Goal: Information Seeking & Learning: Learn about a topic

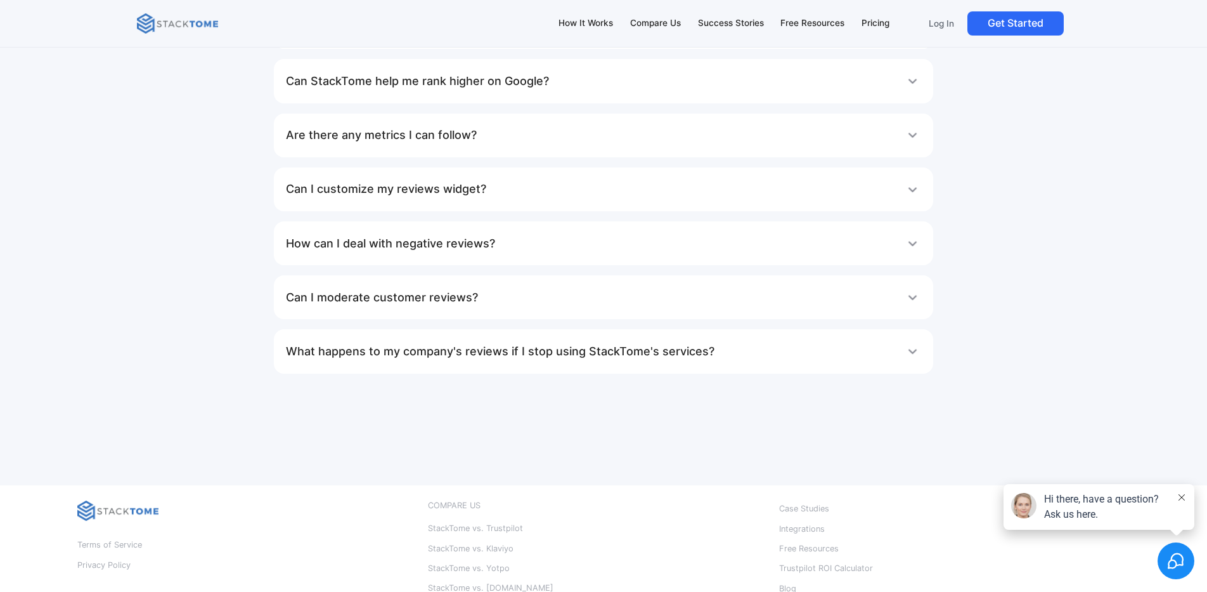
scroll to position [7799, 0]
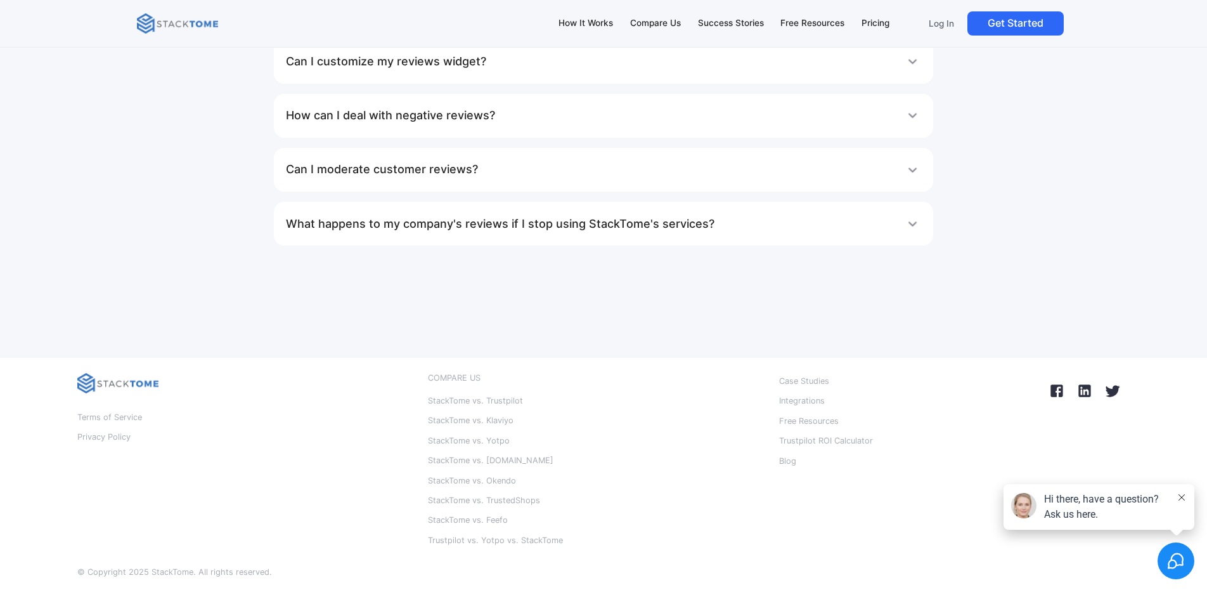
scroll to position [8052, 0]
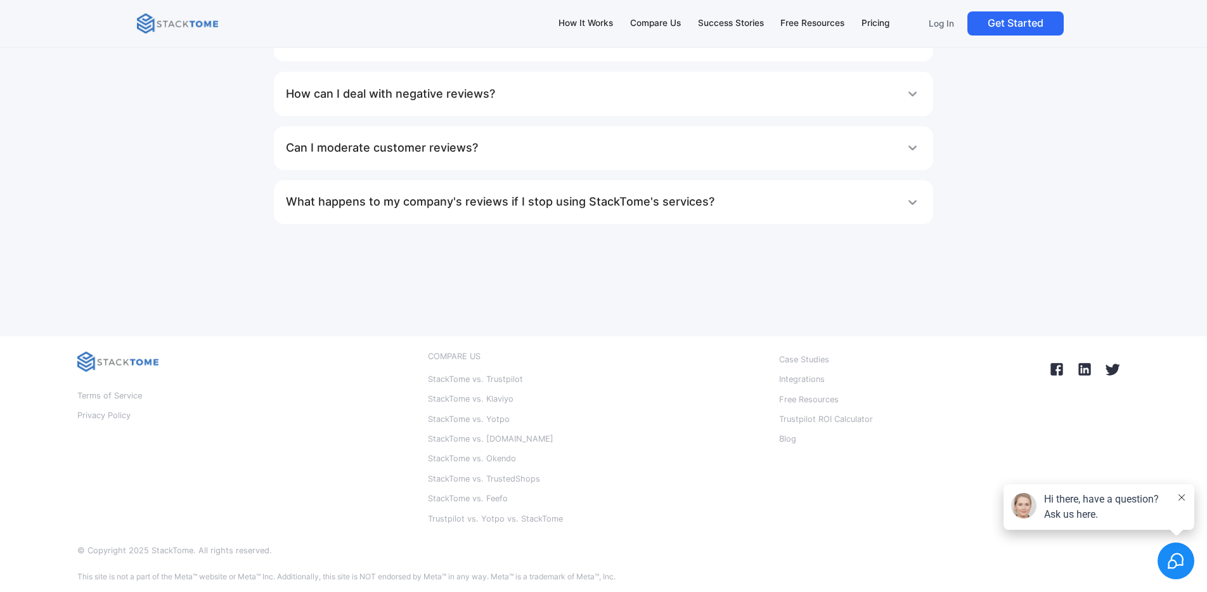
scroll to position [8242, 0]
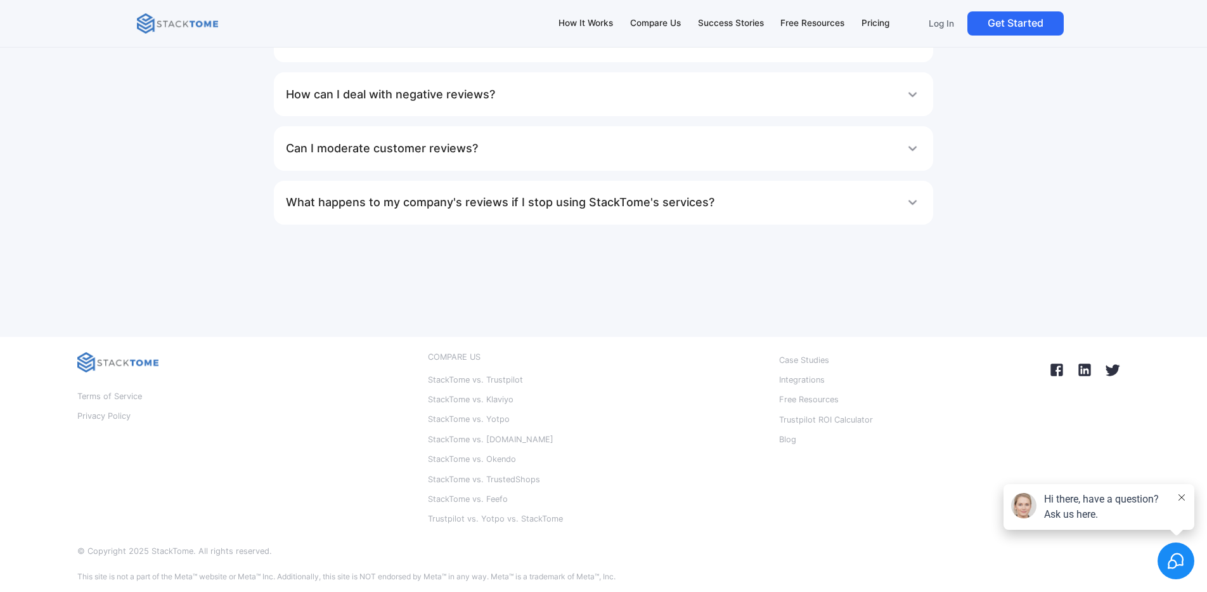
click at [548, 215] on h1 "What happens to my company's reviews if I stop using StackTome's services?" at bounding box center [500, 202] width 429 height 25
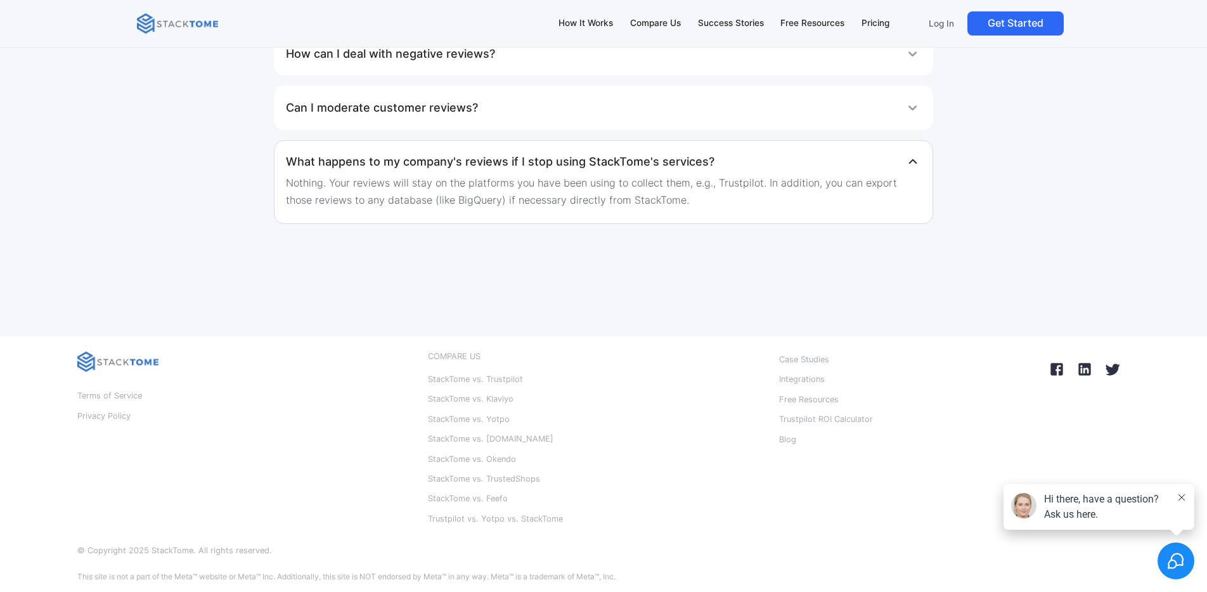
click at [515, 120] on div "Can I moderate customer reviews?" at bounding box center [603, 107] width 635 height 25
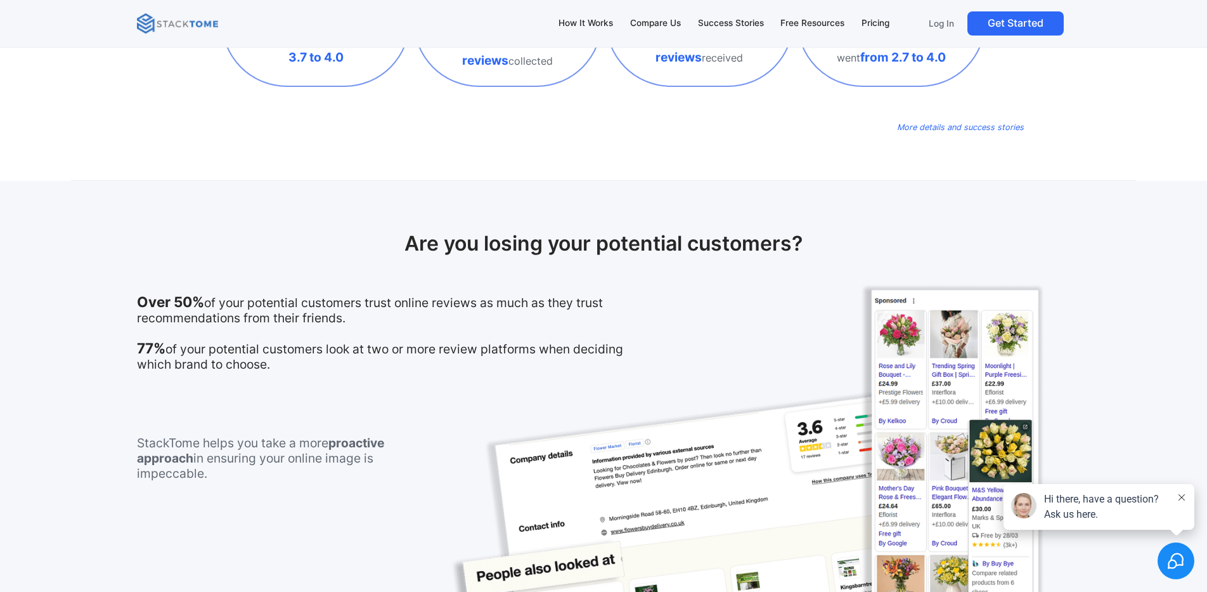
scroll to position [0, 0]
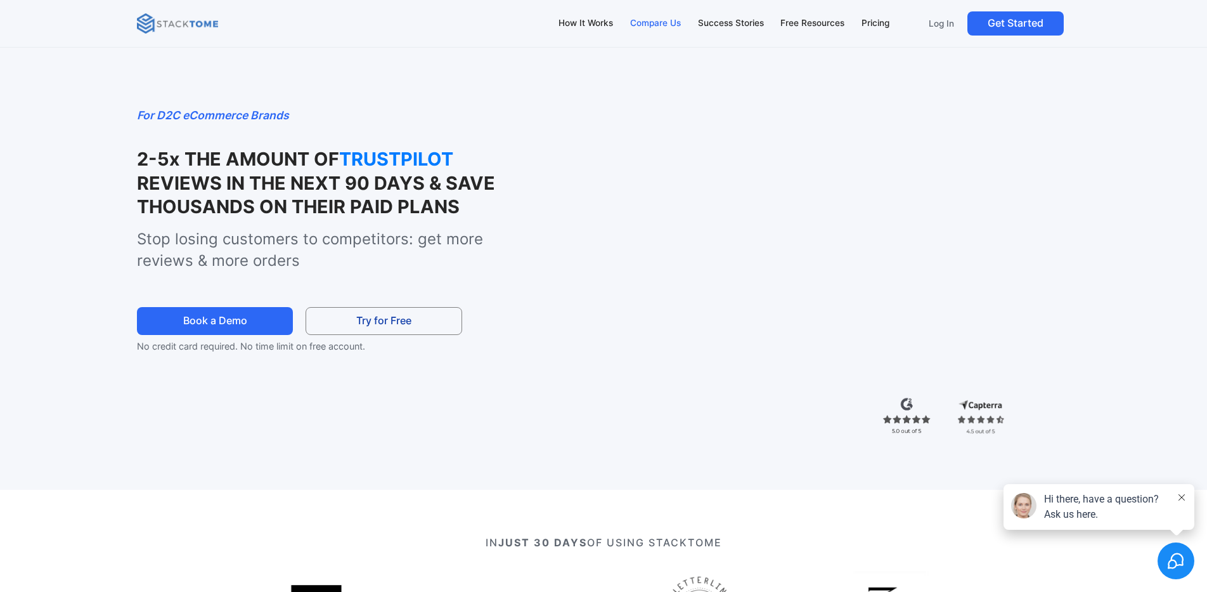
click at [668, 25] on div "Compare Us" at bounding box center [655, 23] width 51 height 14
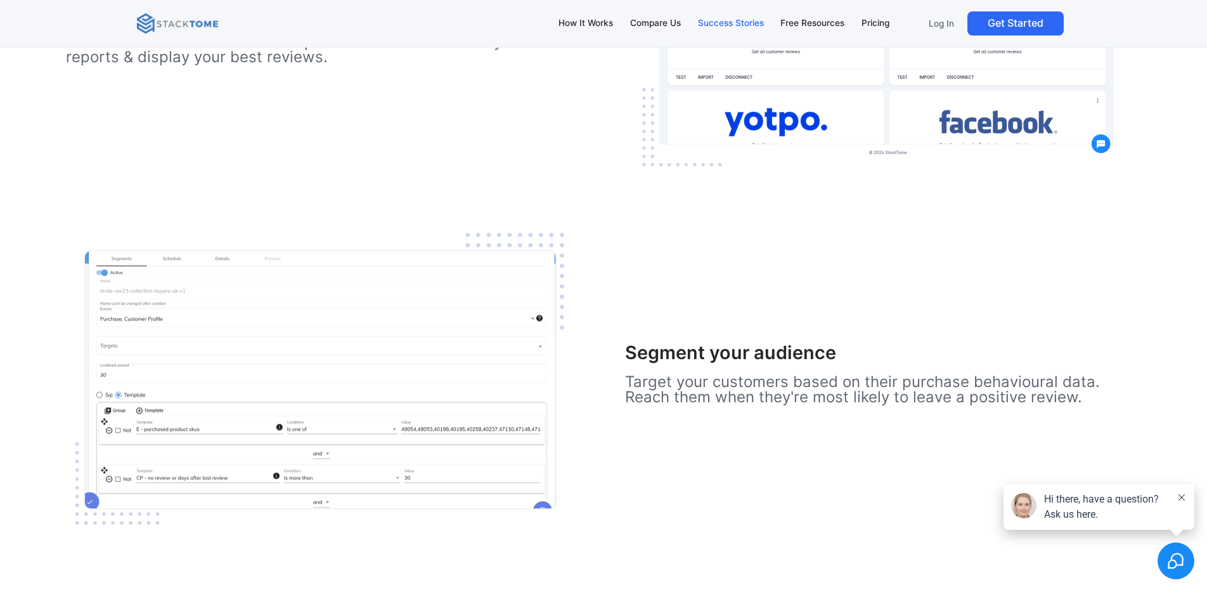
click at [722, 22] on div "Success Stories" at bounding box center [731, 23] width 66 height 14
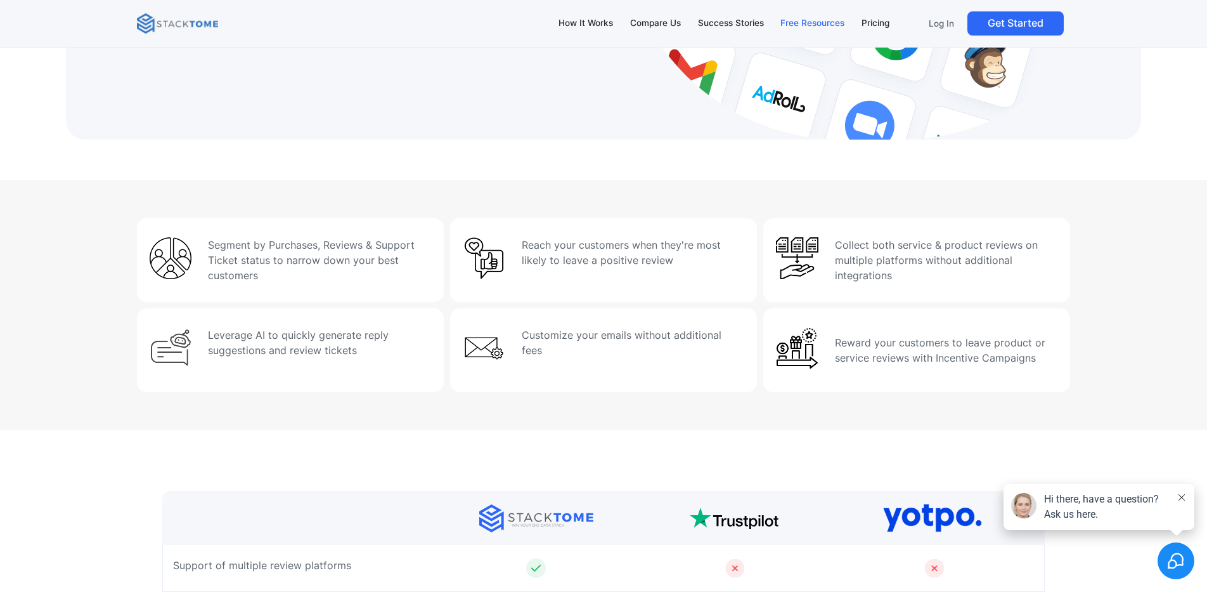
scroll to position [4691, 0]
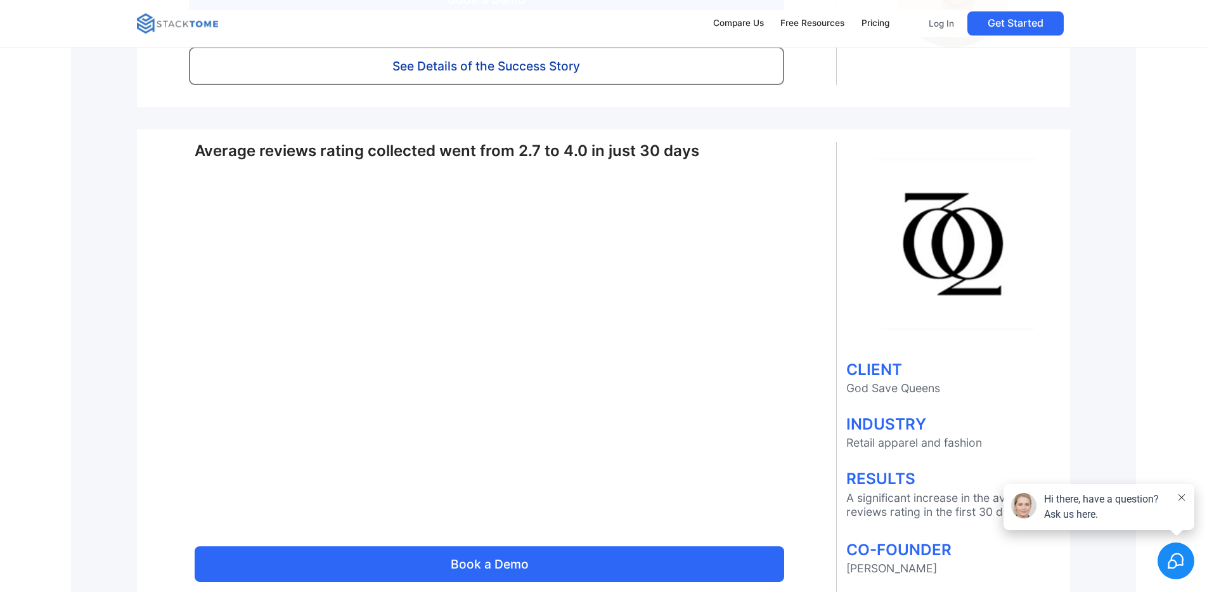
scroll to position [951, 0]
